Goal: Navigation & Orientation: Find specific page/section

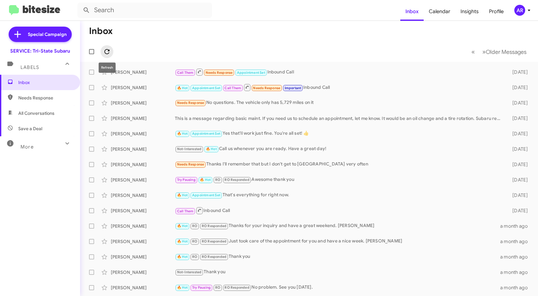
click at [109, 51] on icon at bounding box center [106, 51] width 5 height 5
click at [525, 7] on span "AR" at bounding box center [523, 10] width 19 height 11
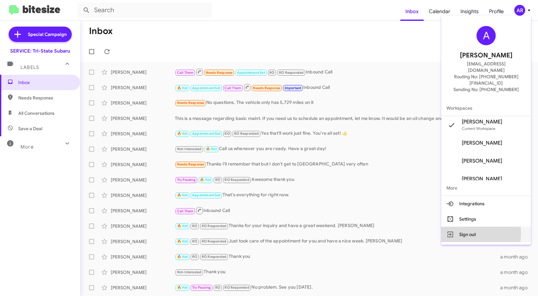
click at [471, 226] on button "Sign out" at bounding box center [486, 233] width 90 height 15
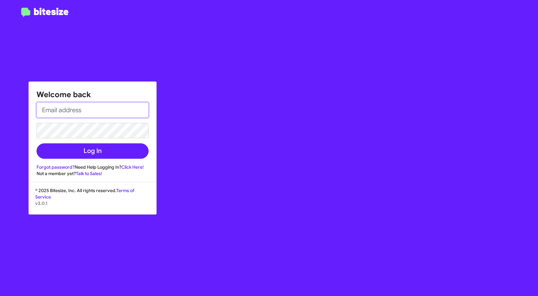
type input "[EMAIL_ADDRESS][DOMAIN_NAME]"
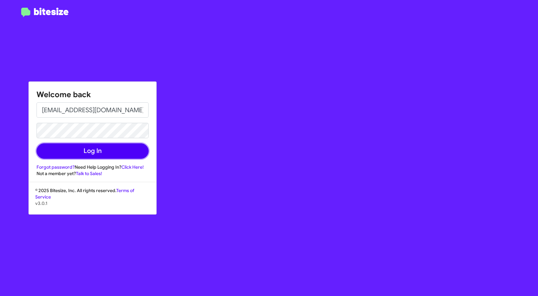
click at [92, 150] on button "Log In" at bounding box center [93, 150] width 112 height 15
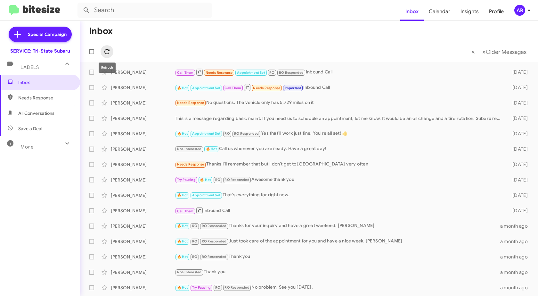
drag, startPoint x: 111, startPoint y: 53, endPoint x: 110, endPoint y: 56, distance: 4.3
click at [110, 56] on button at bounding box center [107, 51] width 13 height 13
click at [59, 94] on span "Needs Response" at bounding box center [45, 97] width 54 height 6
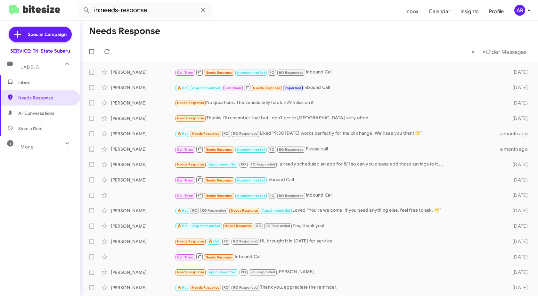
click at [45, 121] on span "Save a Deal" at bounding box center [40, 128] width 80 height 15
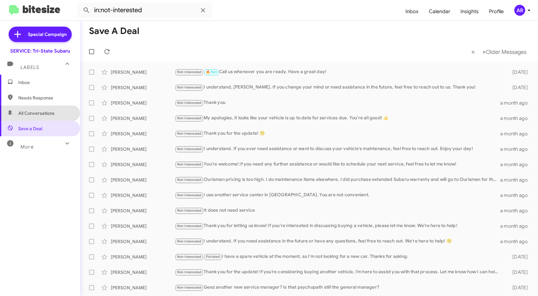
click at [45, 117] on span "All Conversations" at bounding box center [40, 112] width 80 height 15
type input "in:all-conversations"
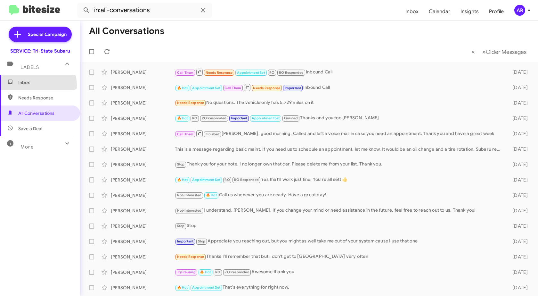
click at [38, 85] on span "Inbox" at bounding box center [45, 82] width 54 height 6
